Goal: Information Seeking & Learning: Learn about a topic

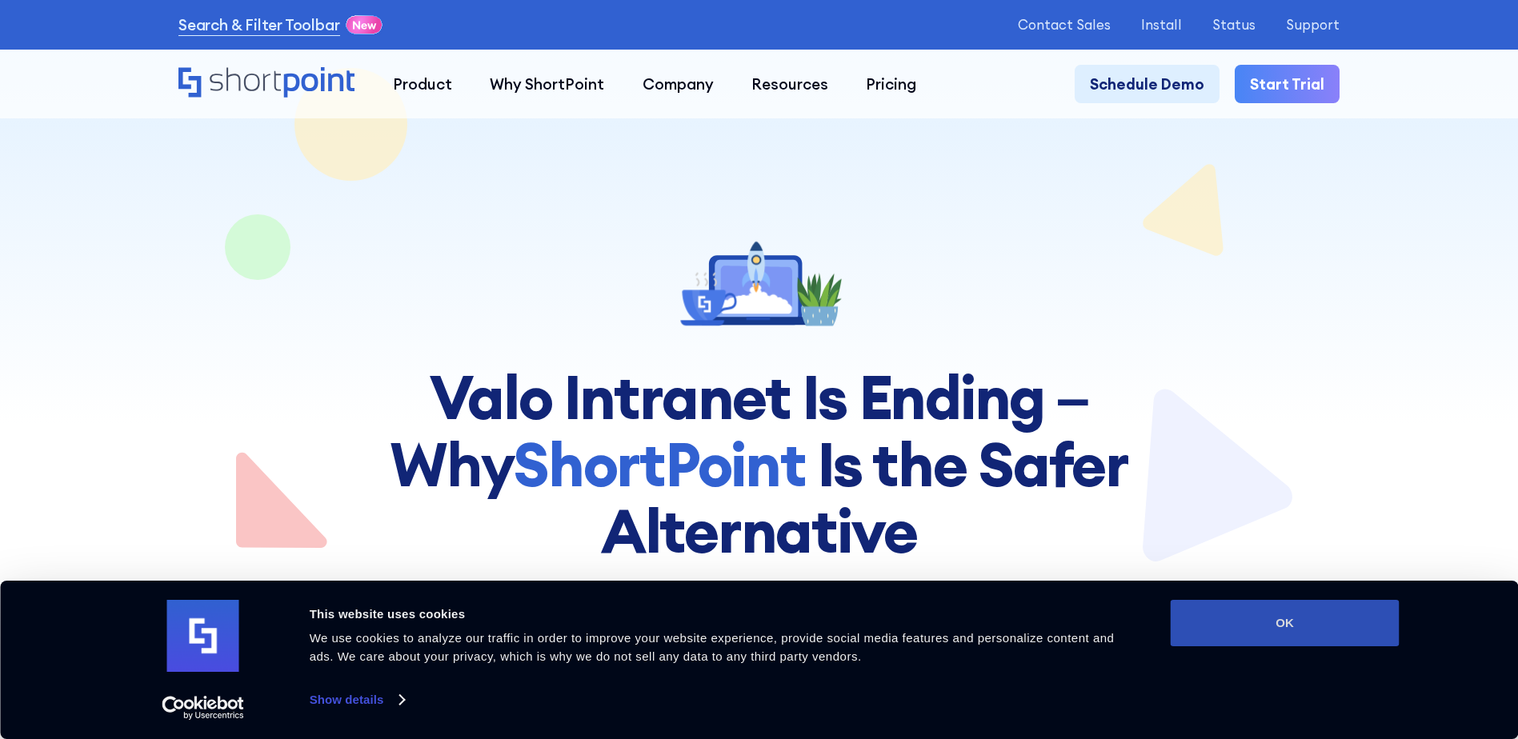
click at [1344, 626] on button "OK" at bounding box center [1285, 623] width 229 height 46
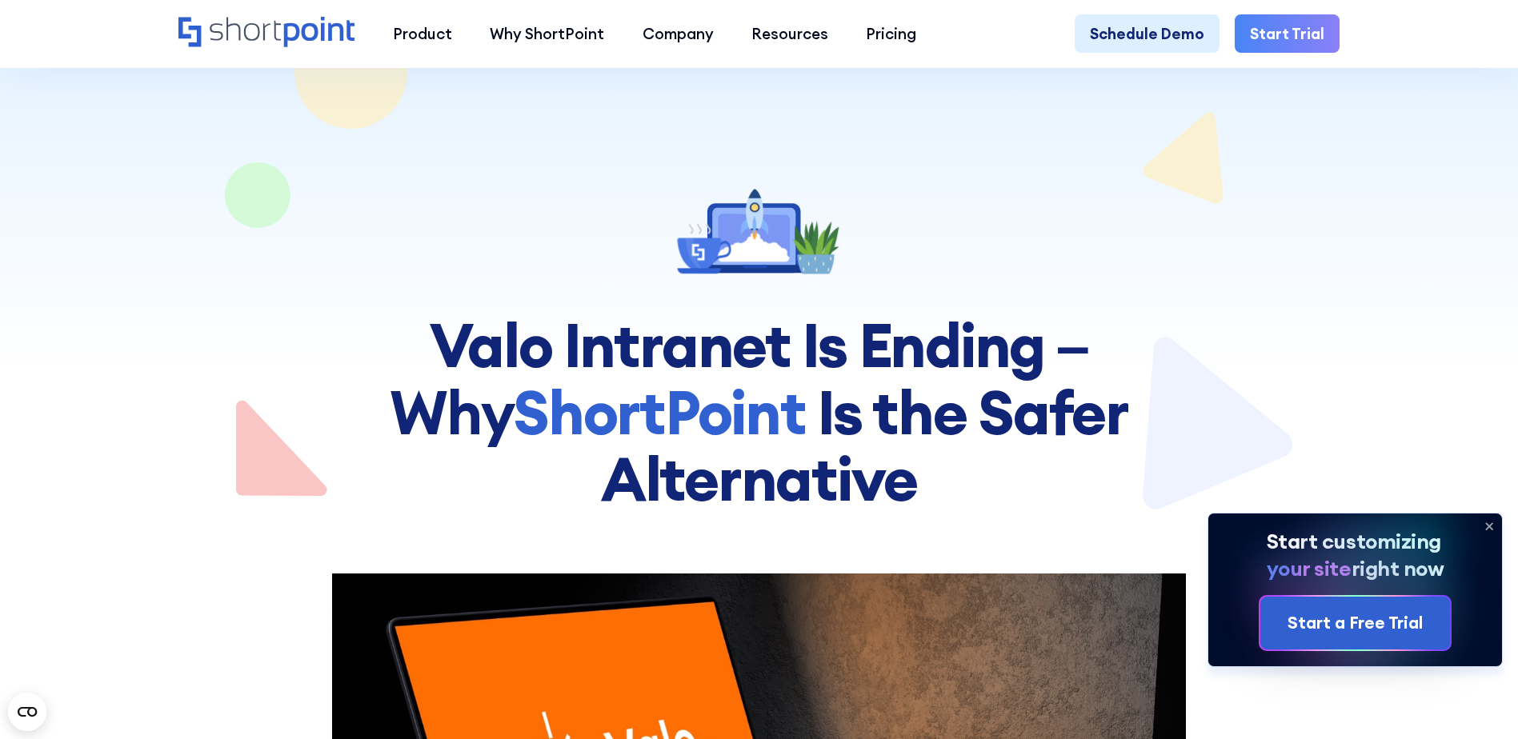
scroll to position [80, 0]
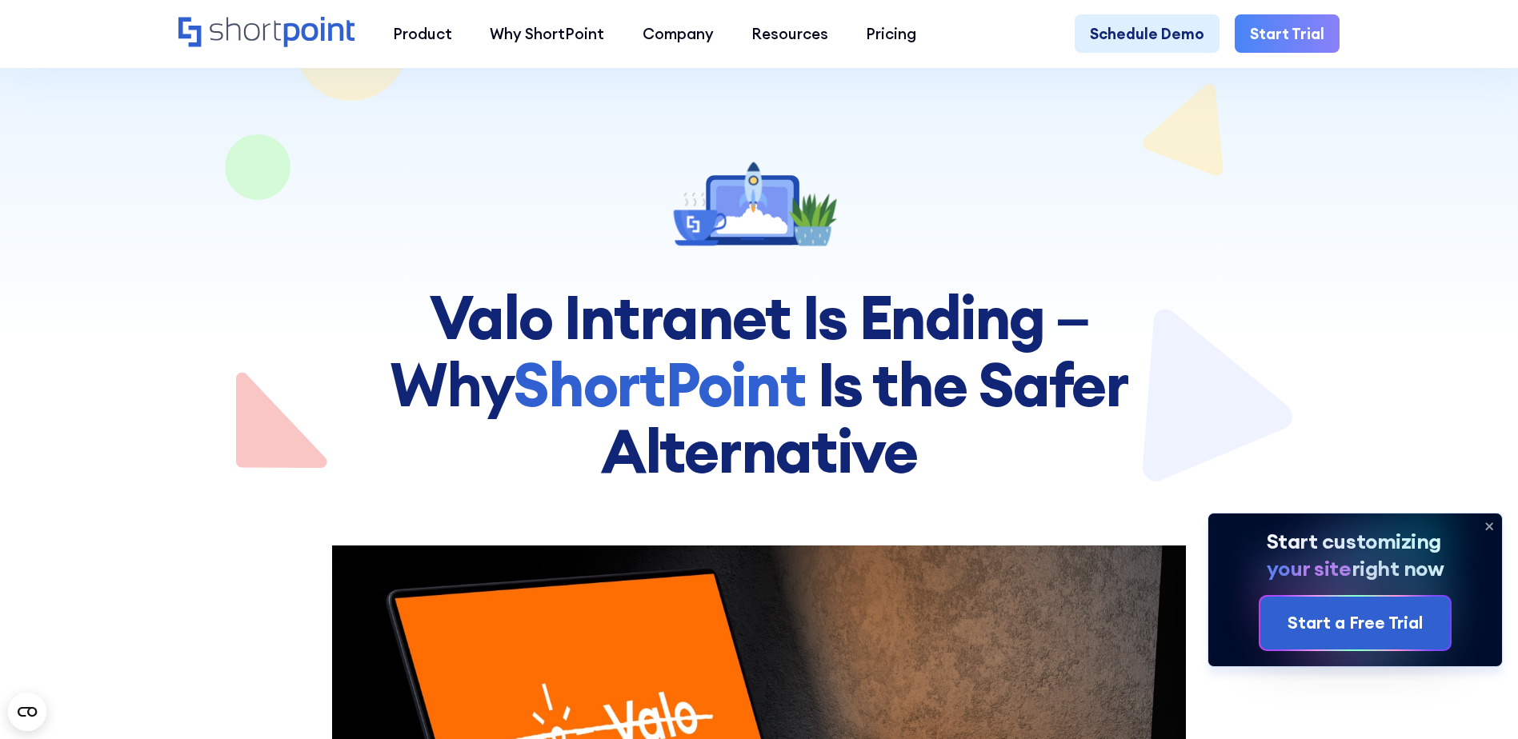
click at [1492, 524] on icon at bounding box center [1489, 527] width 26 height 26
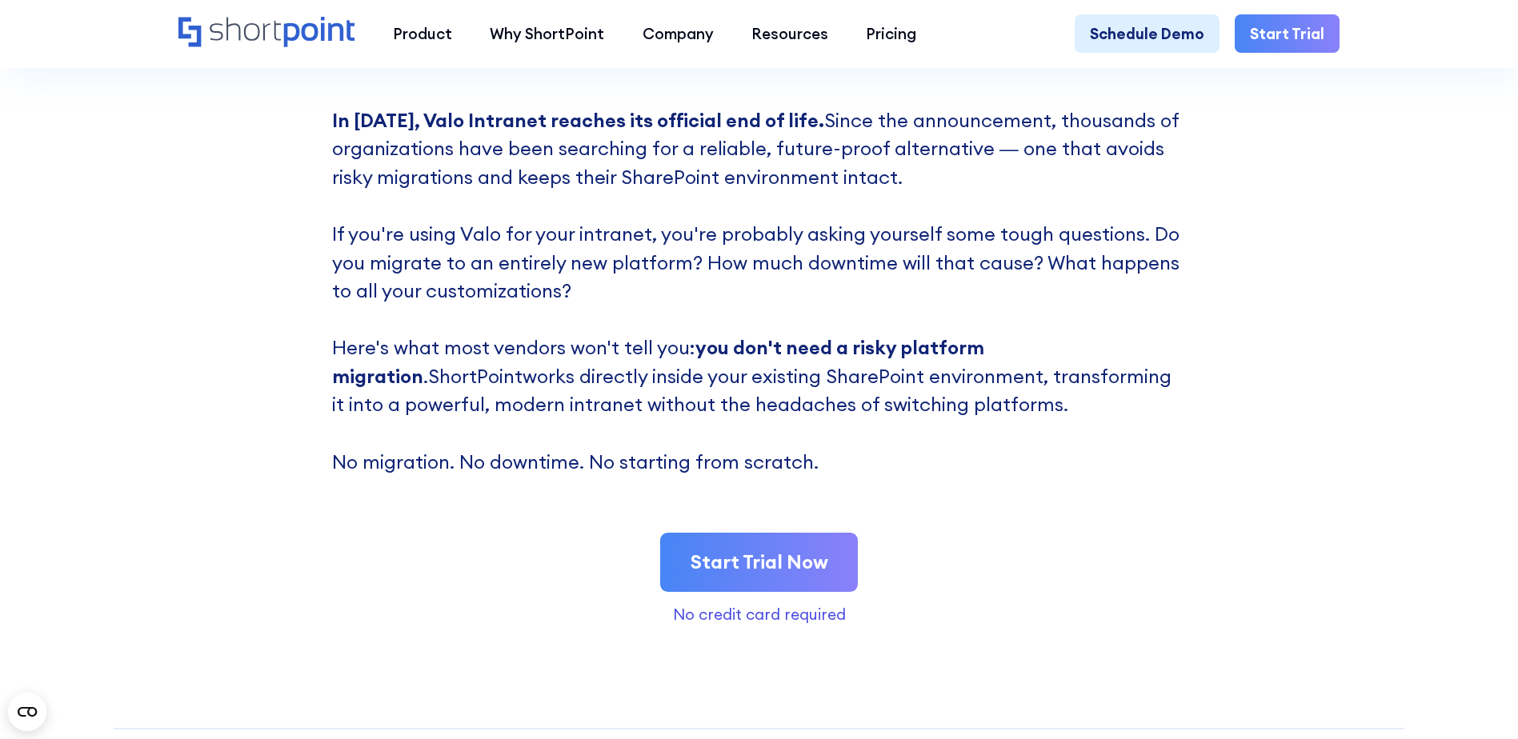
scroll to position [1120, 0]
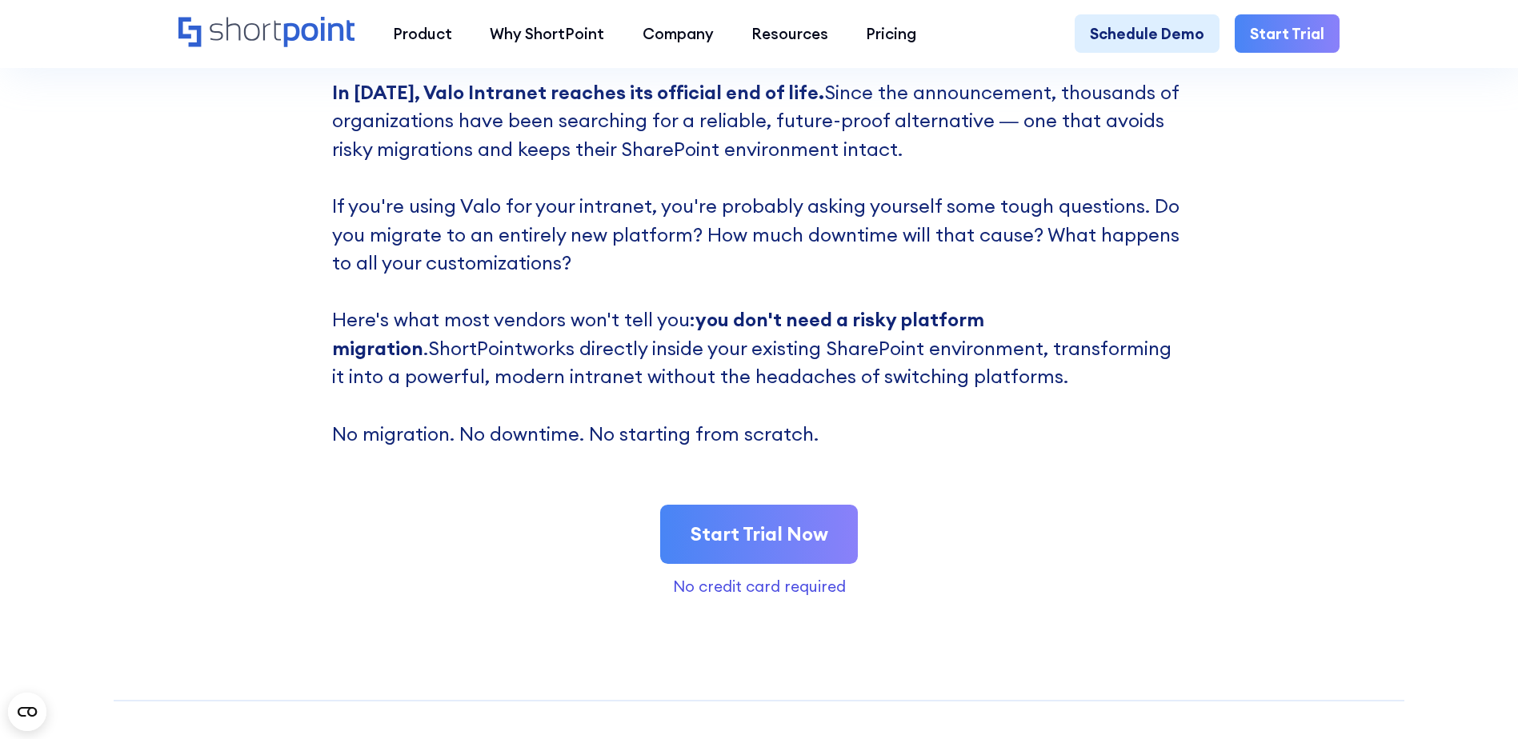
click at [695, 283] on p "In [DATE], Valo Intranet reaches its official end of life. Since the announceme…" at bounding box center [759, 263] width 854 height 370
click at [412, 528] on div "Start Trial Now No credit card required" at bounding box center [759, 549] width 854 height 89
